Goal: Transaction & Acquisition: Purchase product/service

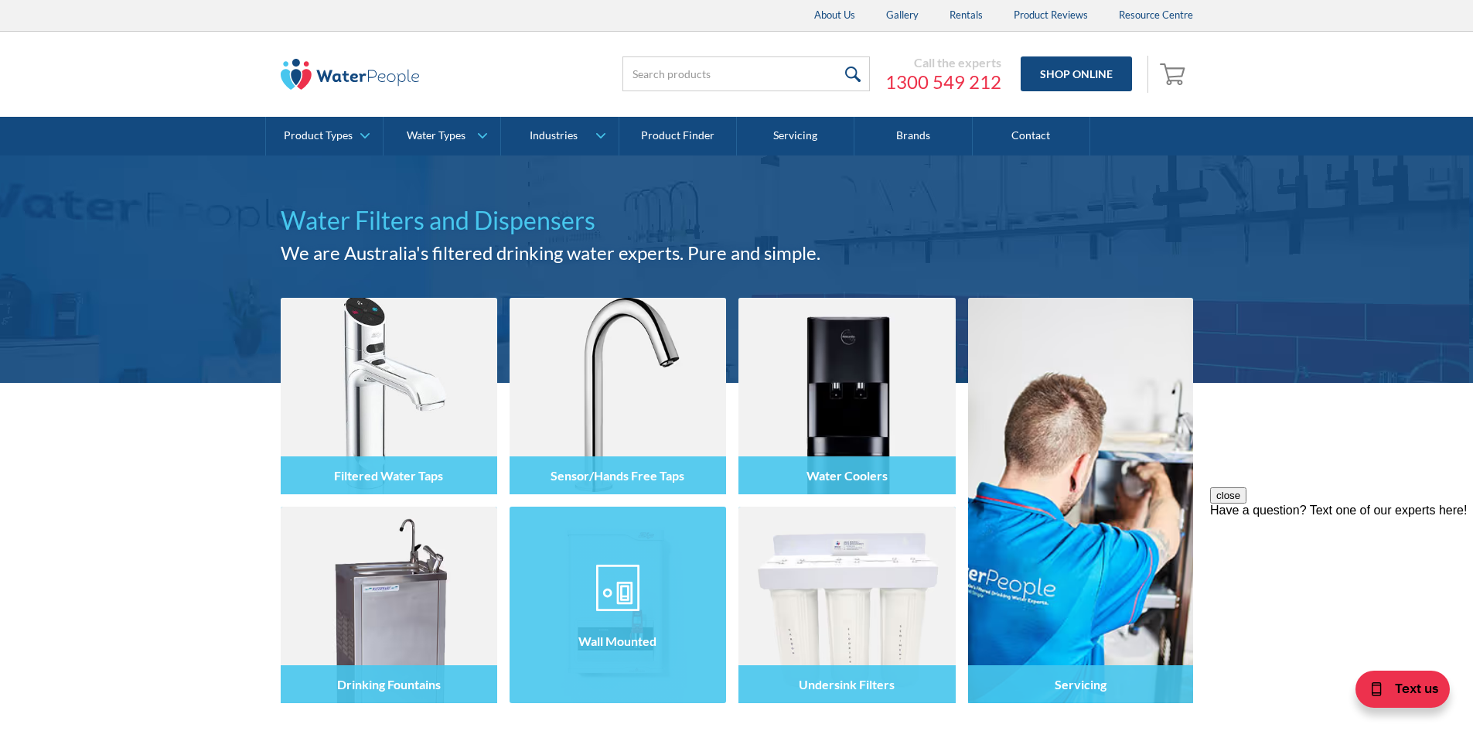
click at [601, 587] on img at bounding box center [617, 587] width 43 height 46
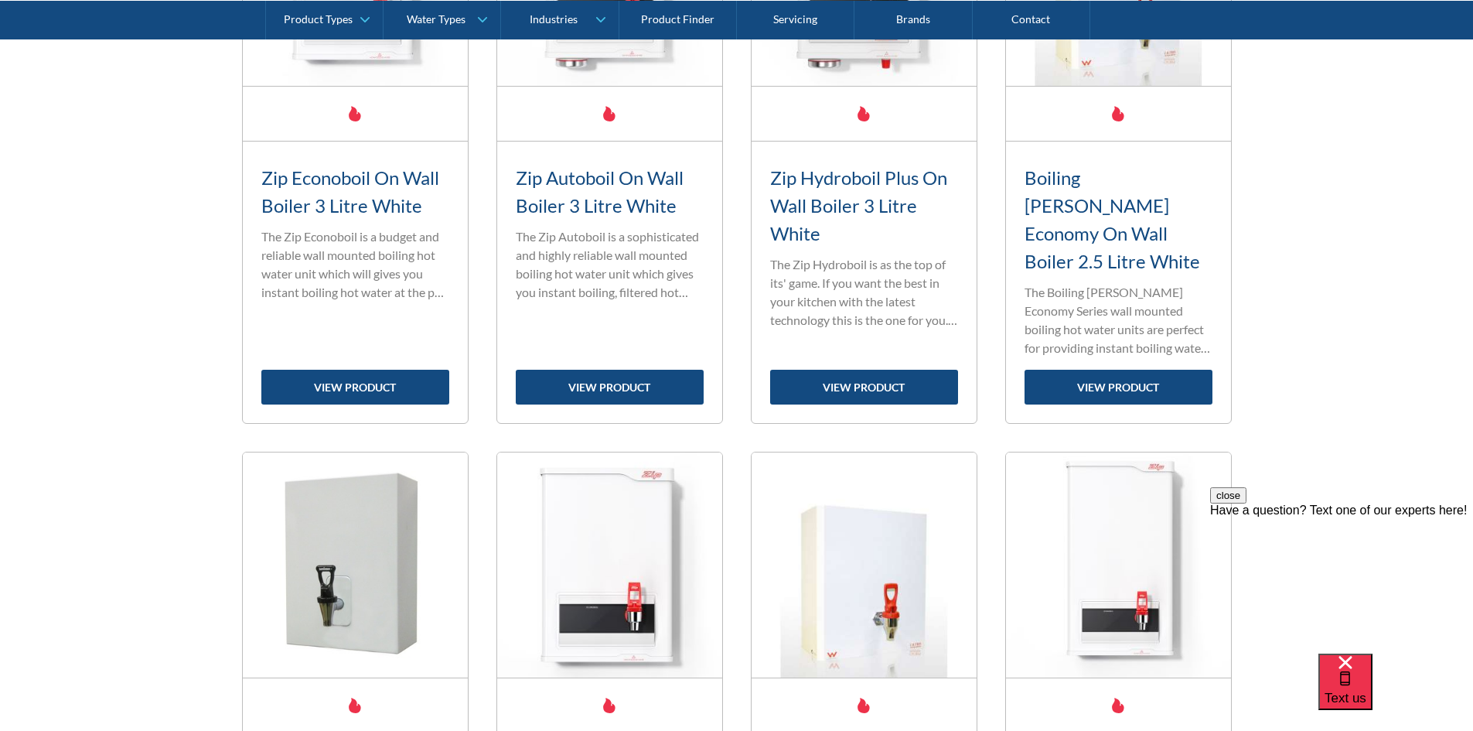
scroll to position [773, 0]
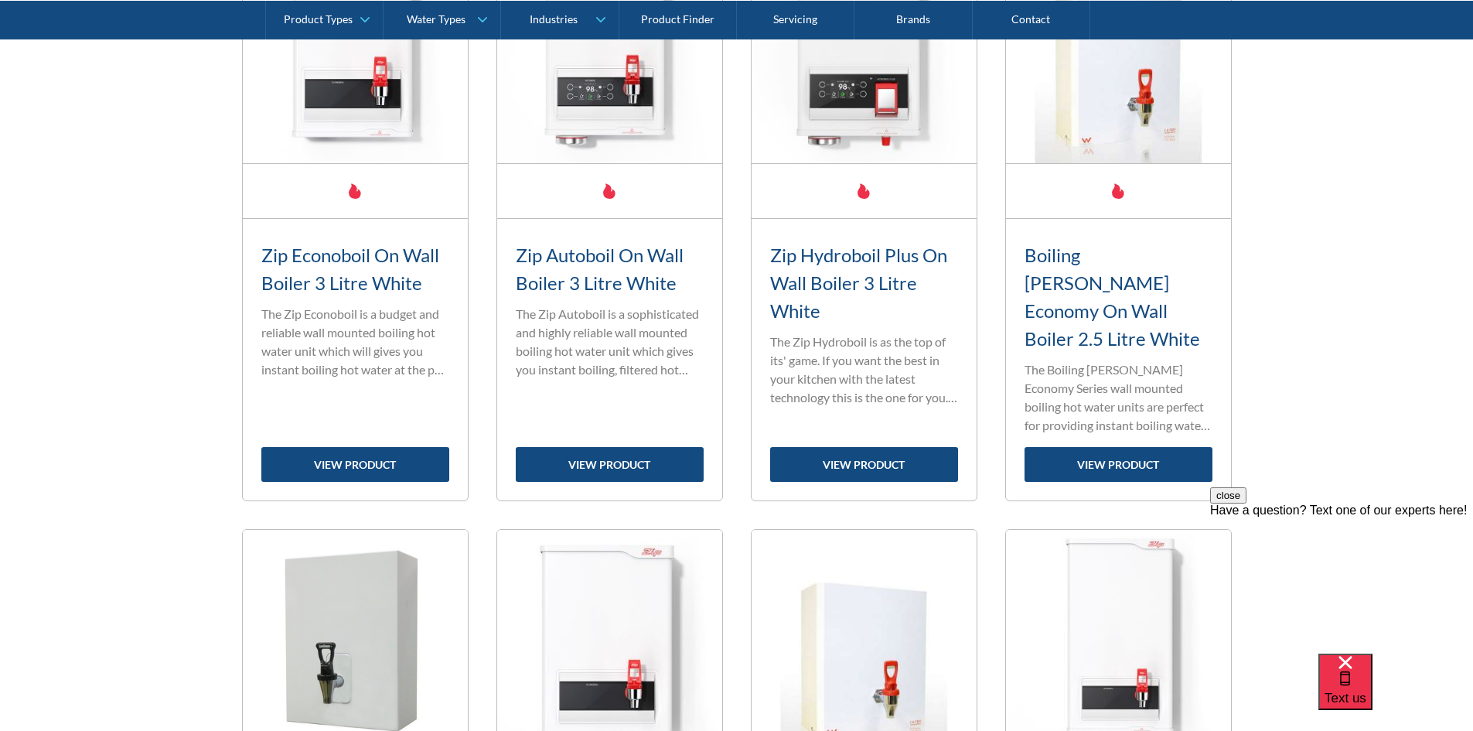
click at [1360, 517] on div "Have a question? Text one of our experts here!" at bounding box center [1341, 510] width 263 height 14
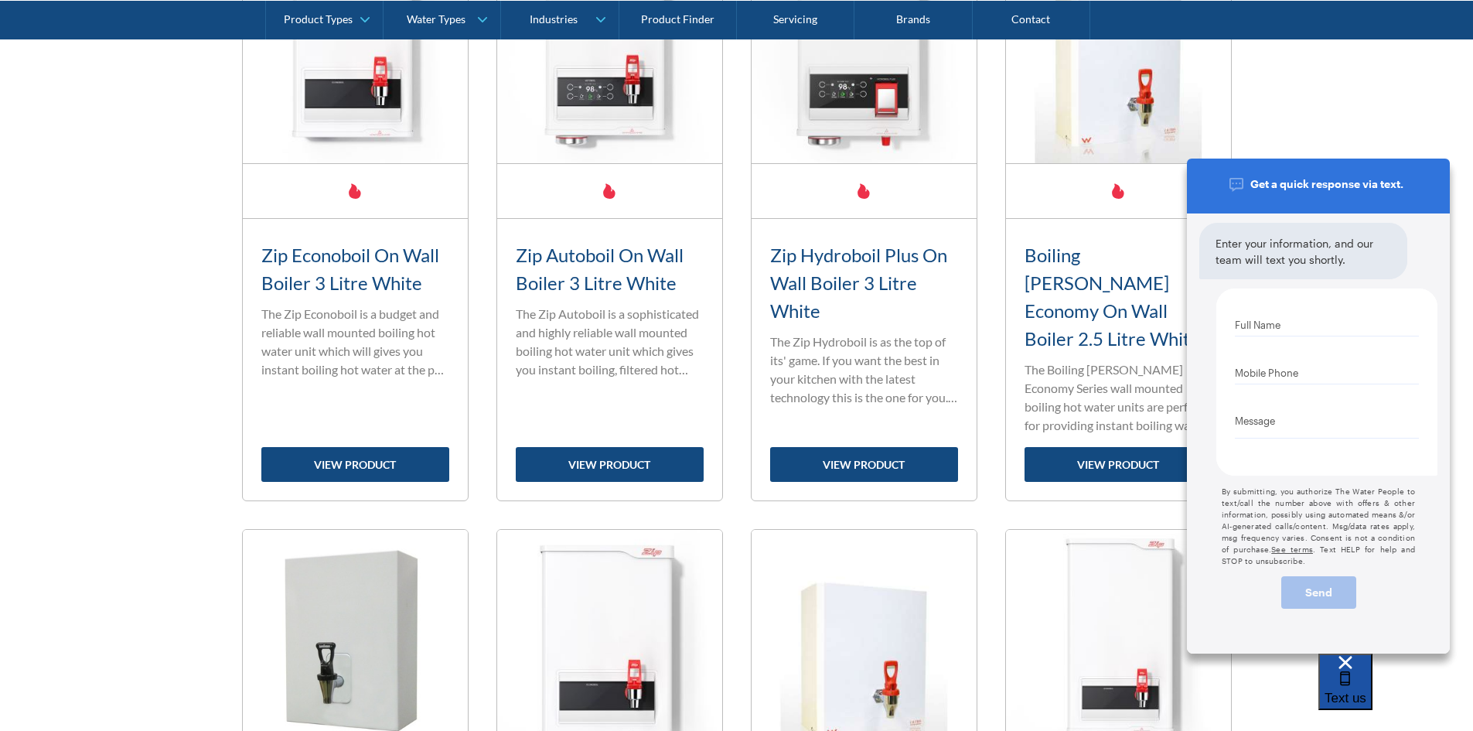
click at [1366, 690] on span "Text us" at bounding box center [1345, 697] width 42 height 15
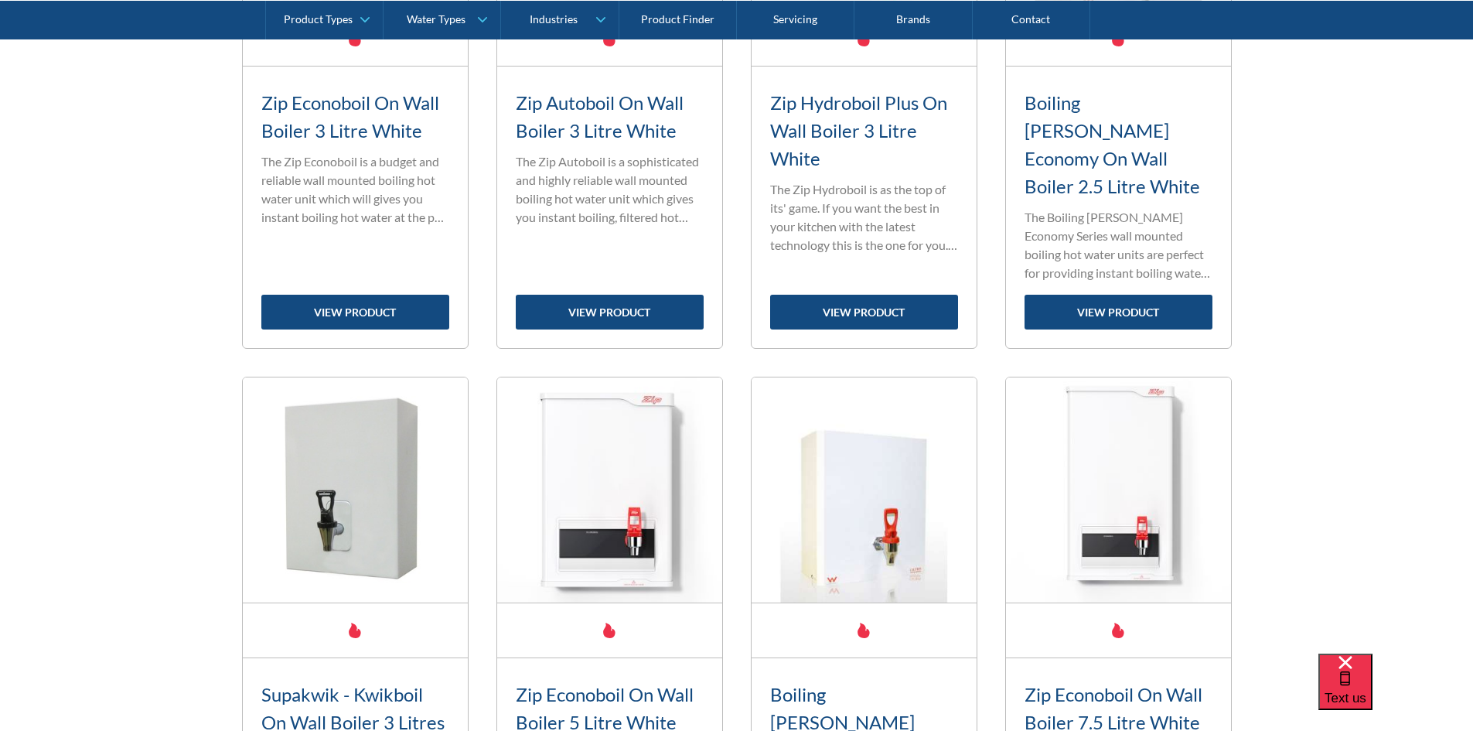
scroll to position [920, 0]
